Goal: Information Seeking & Learning: Understand process/instructions

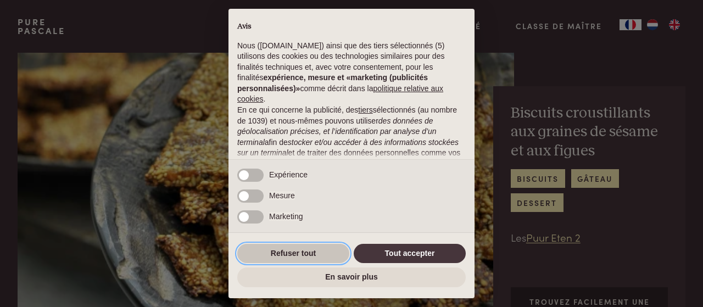
click at [296, 247] on button "Refuser tout" at bounding box center [293, 254] width 112 height 20
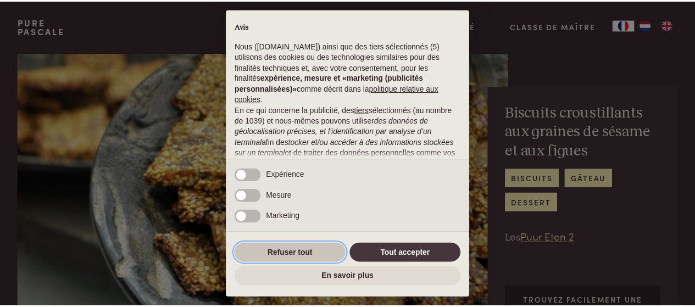
scroll to position [145, 0]
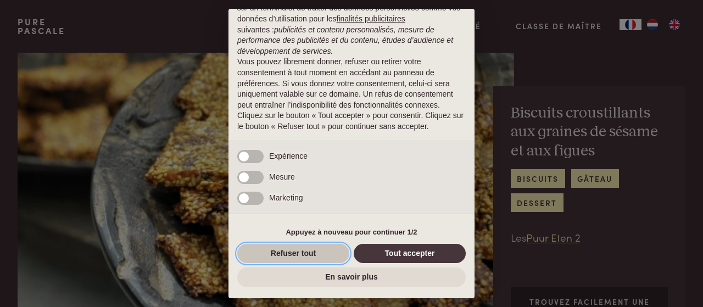
click at [296, 251] on button "Refuser tout" at bounding box center [293, 254] width 112 height 20
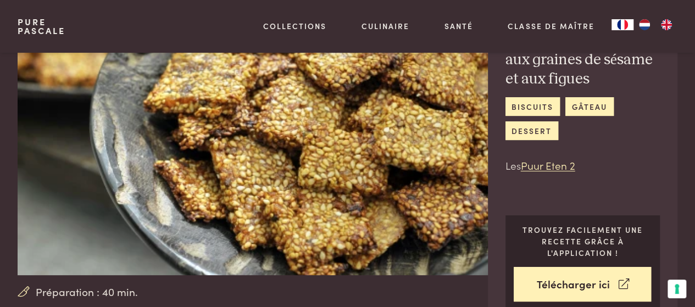
scroll to position [0, 0]
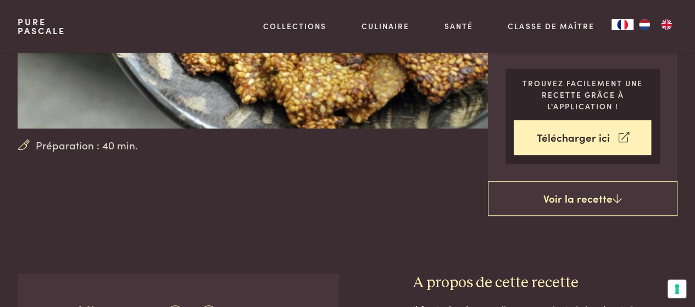
scroll to position [220, 0]
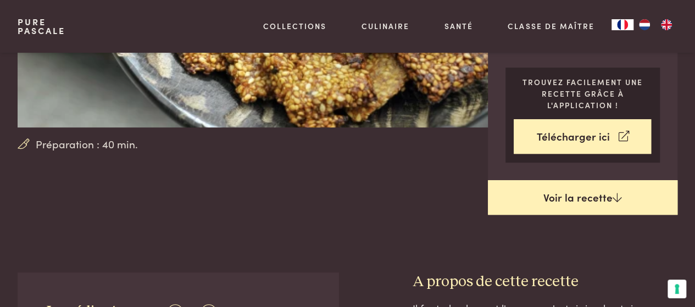
click at [533, 201] on link "Voir la recette" at bounding box center [583, 197] width 190 height 35
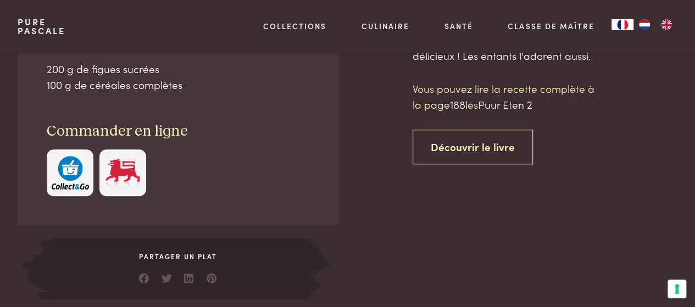
scroll to position [491, 0]
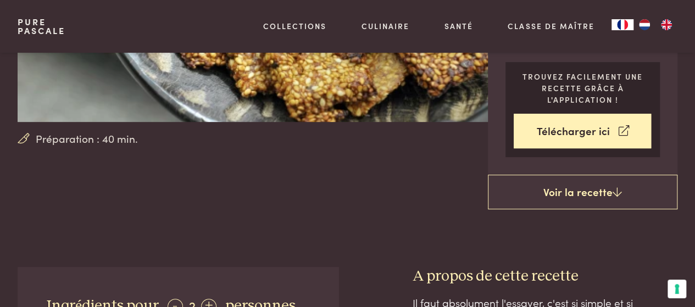
scroll to position [216, 0]
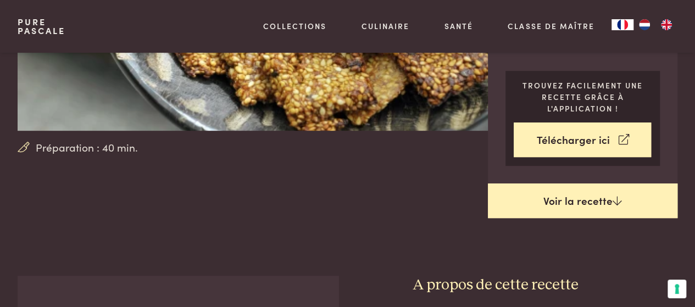
click at [613, 201] on icon at bounding box center [617, 201] width 9 height 10
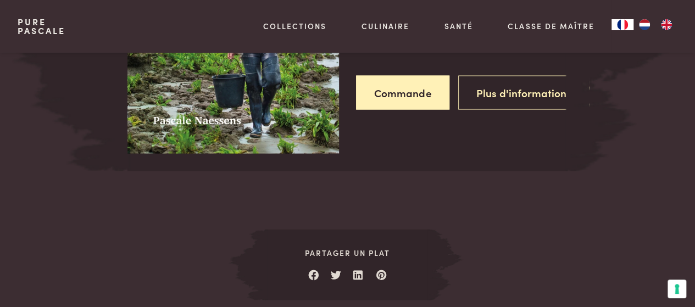
scroll to position [931, 0]
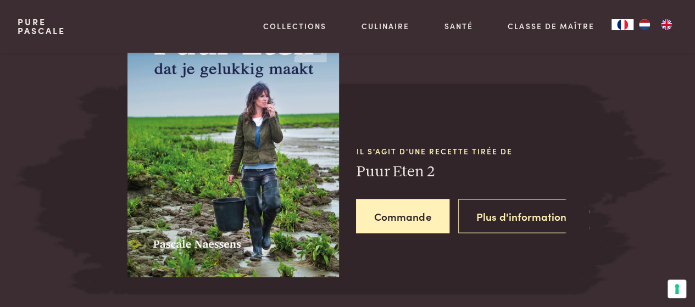
scroll to position [491, 0]
